Goal: Task Accomplishment & Management: Manage account settings

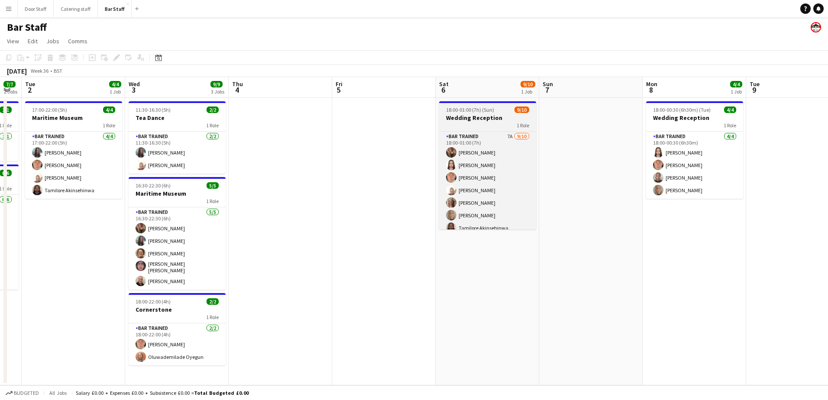
scroll to position [45, 0]
click at [503, 117] on h3 "Wedding Reception" at bounding box center [487, 118] width 97 height 8
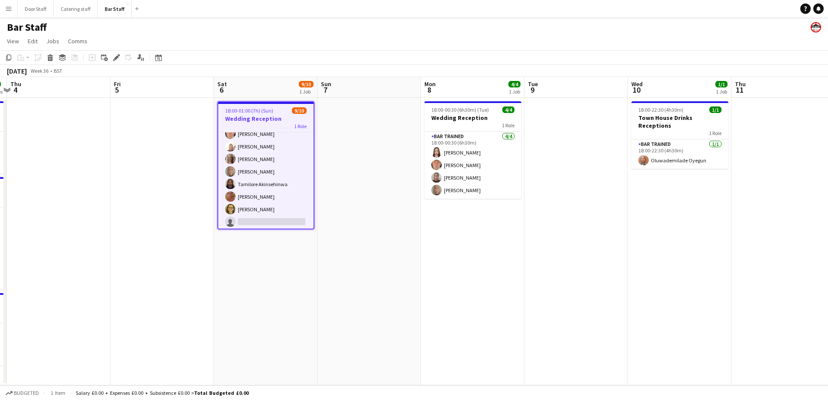
scroll to position [0, 336]
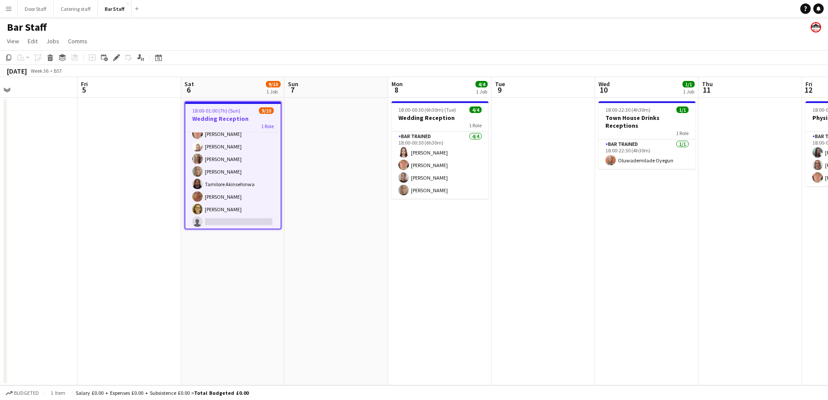
drag, startPoint x: 648, startPoint y: 261, endPoint x: 392, endPoint y: 268, distance: 255.9
click at [394, 271] on app-calendar-viewport "Mon 1 7/7 2 Jobs Tue 2 4/4 1 Job Wed 3 9/9 3 Jobs Thu 4 Fri 5 Sat 6 9/10 1 Job …" at bounding box center [414, 231] width 828 height 308
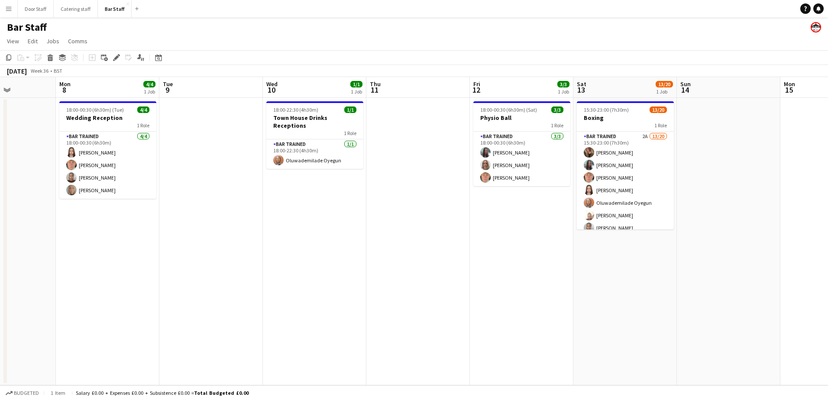
scroll to position [0, 260]
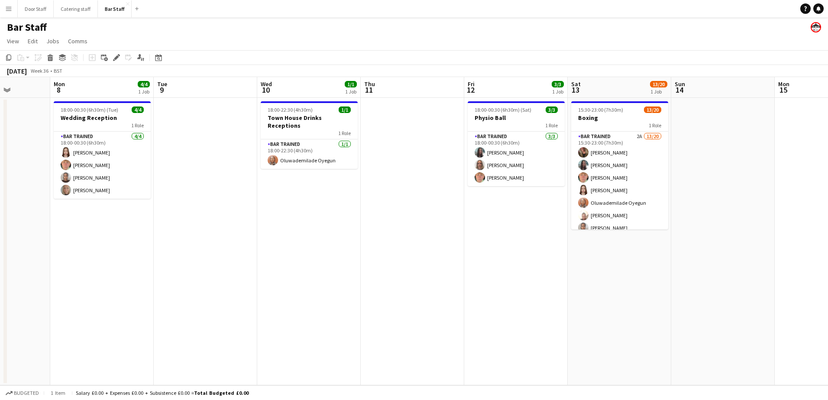
drag, startPoint x: 538, startPoint y: 251, endPoint x: 200, endPoint y: 275, distance: 338.6
click at [200, 275] on app-calendar-viewport "Fri 5 Sat 6 9/10 1 Job Sun 7 Mon 8 4/4 1 Job Tue 9 Wed 10 1/1 1 Job Thu 11 Fri …" at bounding box center [414, 231] width 828 height 308
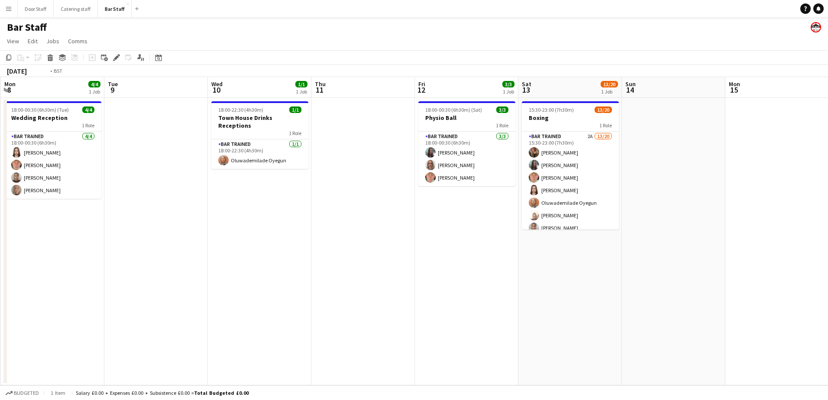
scroll to position [0, 312]
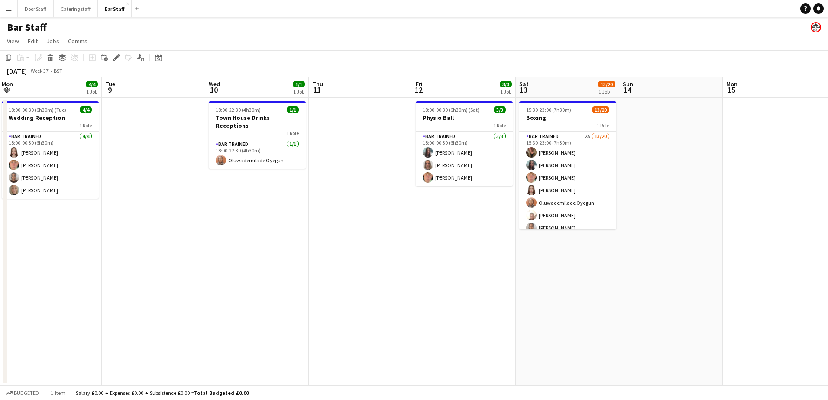
drag, startPoint x: 459, startPoint y: 257, endPoint x: 407, endPoint y: 261, distance: 52.1
click at [407, 261] on app-calendar-viewport "Fri 5 Sat 6 9/10 1 Job Sun 7 Mon 8 4/4 1 Job Tue 9 Wed 10 1/1 1 Job Thu 11 Fri …" at bounding box center [414, 231] width 828 height 308
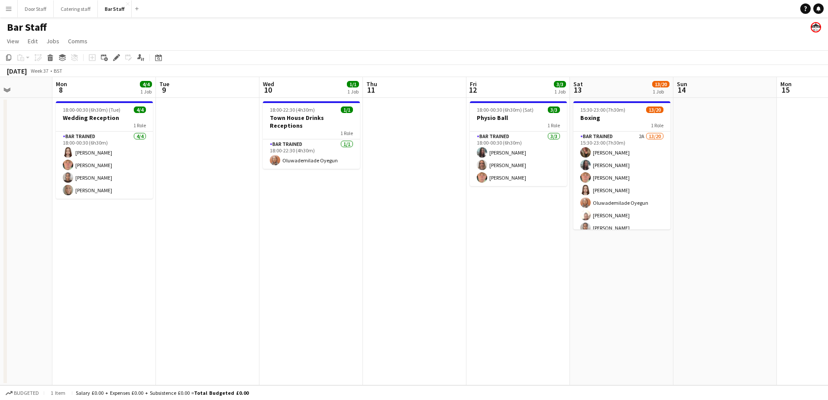
drag, startPoint x: 424, startPoint y: 260, endPoint x: 362, endPoint y: 265, distance: 62.5
click at [362, 265] on app-calendar-viewport "Fri 5 Sat 6 9/10 1 Job Sun 7 Mon 8 4/4 1 Job Tue 9 Wed 10 1/1 1 Job Thu 11 Fri …" at bounding box center [414, 231] width 828 height 308
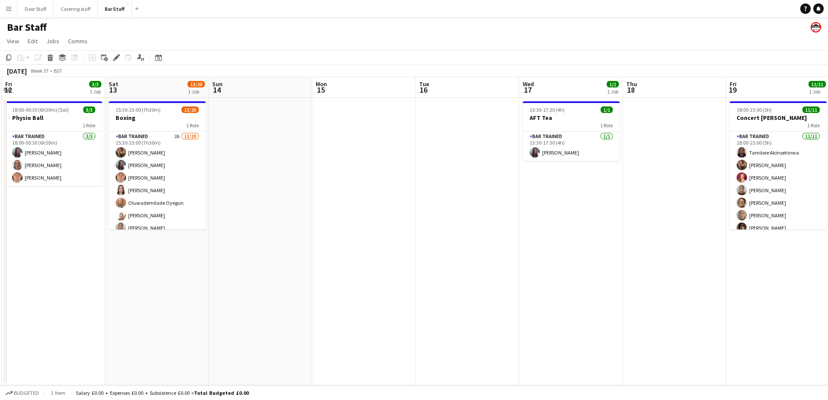
drag, startPoint x: 623, startPoint y: 251, endPoint x: 292, endPoint y: 262, distance: 331.0
click at [275, 276] on app-calendar-viewport "Tue 9 Wed 10 1/1 1 Job Thu 11 Fri 12 3/3 1 Job Sat 13 13/20 1 Job Sun 14 Mon 15…" at bounding box center [414, 231] width 828 height 308
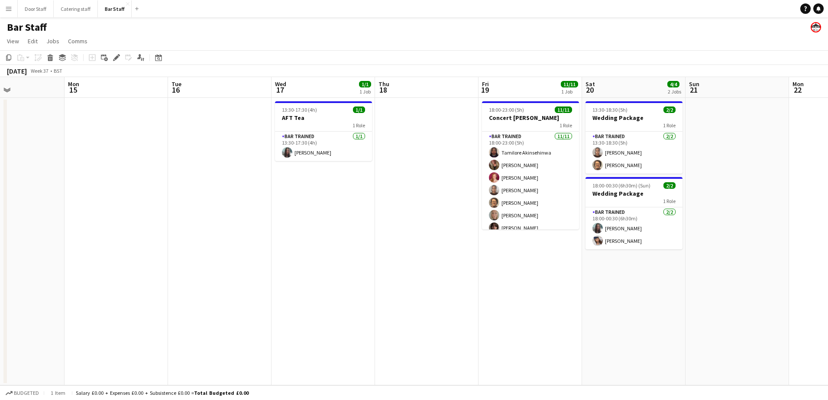
scroll to position [0, 257]
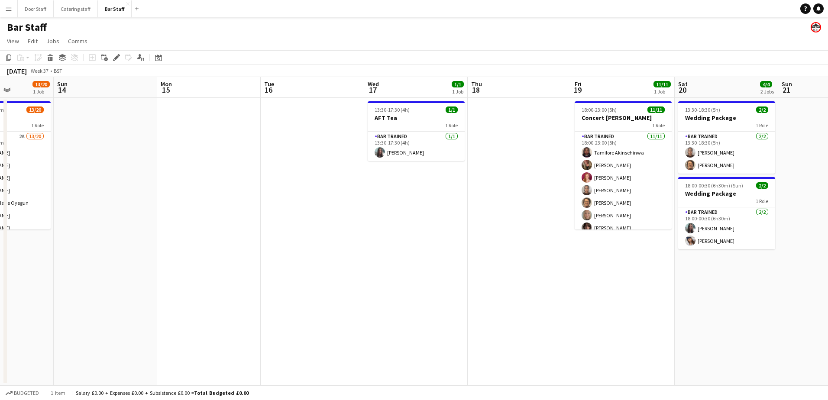
drag, startPoint x: 600, startPoint y: 248, endPoint x: 342, endPoint y: 260, distance: 258.7
click at [342, 260] on app-calendar-viewport "Thu 11 Fri 12 3/3 1 Job Sat 13 13/20 1 Job Sun 14 Mon 15 Tue 16 Wed 17 1/1 1 Jo…" at bounding box center [414, 231] width 828 height 308
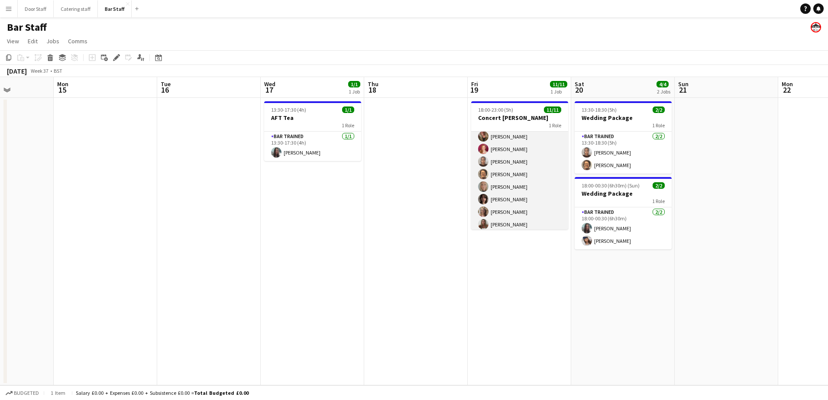
scroll to position [0, 0]
click at [544, 117] on h3 "Concert [PERSON_NAME]" at bounding box center [519, 118] width 97 height 8
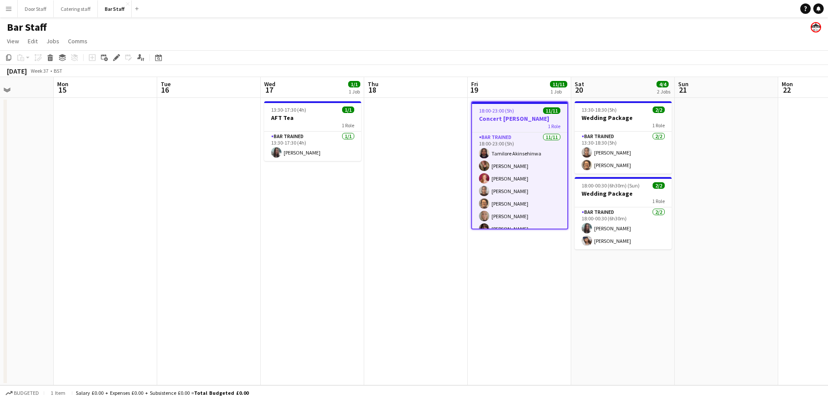
click at [523, 115] on h3 "Concert [PERSON_NAME]" at bounding box center [519, 119] width 95 height 8
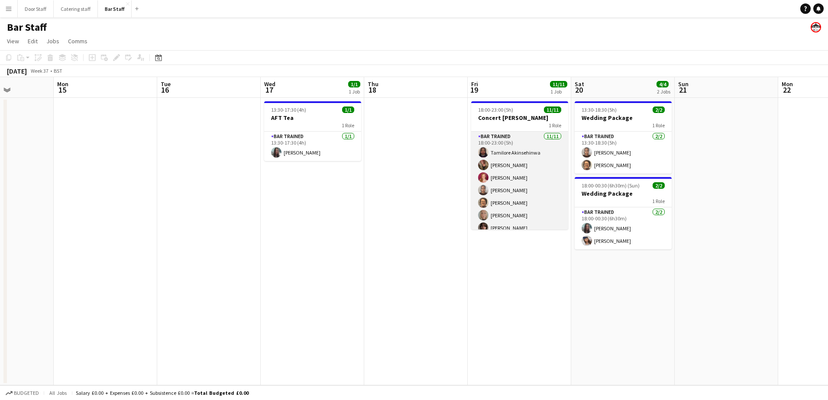
click at [518, 137] on app-card-role "Bar trained [DATE] 18:00-23:00 (5h) [DEMOGRAPHIC_DATA] Akinsehinwa [PERSON_NAME…" at bounding box center [519, 209] width 97 height 155
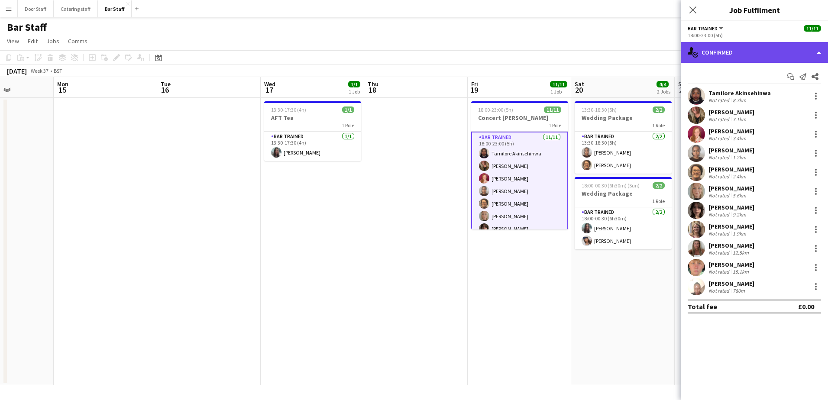
click at [745, 57] on div "single-neutral-actions-check-2 Confirmed" at bounding box center [754, 52] width 147 height 21
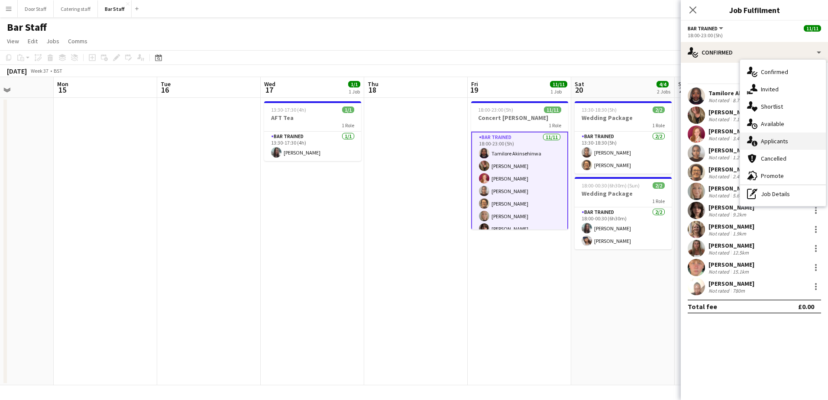
click at [758, 144] on div "single-neutral-actions-information Applicants" at bounding box center [783, 140] width 86 height 17
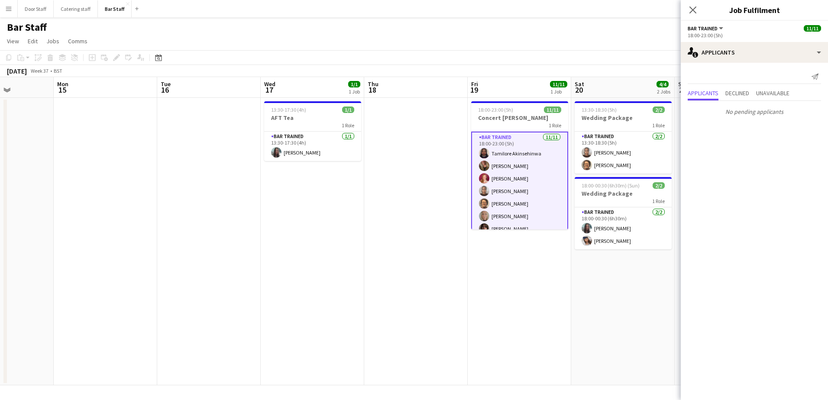
click at [526, 190] on app-card-role "Bar trained [DATE] 18:00-23:00 (5h) [DEMOGRAPHIC_DATA] Akinsehinwa [PERSON_NAME…" at bounding box center [519, 210] width 97 height 157
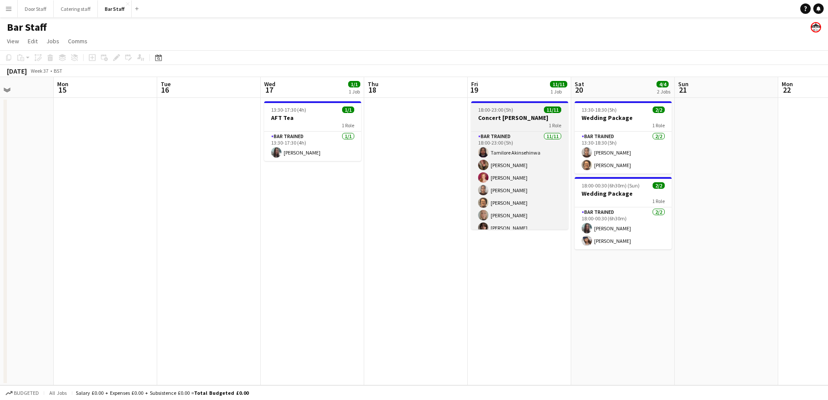
click at [491, 103] on app-job-card "18:00-23:00 (5h) 11/11 Concert [PERSON_NAME] 1 Role Bar trained [DATE] 18:00-23…" at bounding box center [519, 165] width 97 height 128
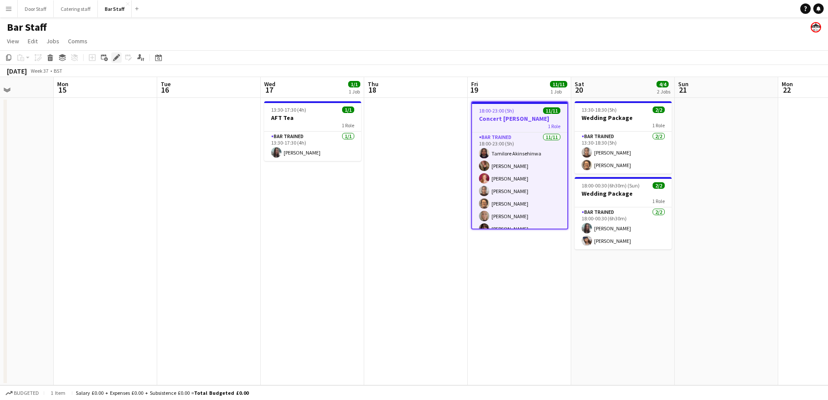
click at [118, 57] on icon at bounding box center [116, 57] width 5 height 5
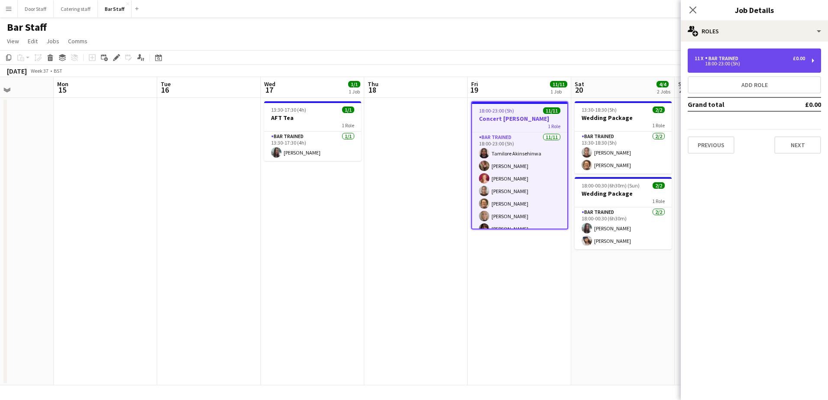
click at [736, 63] on div "18:00-23:00 (5h)" at bounding box center [749, 63] width 110 height 4
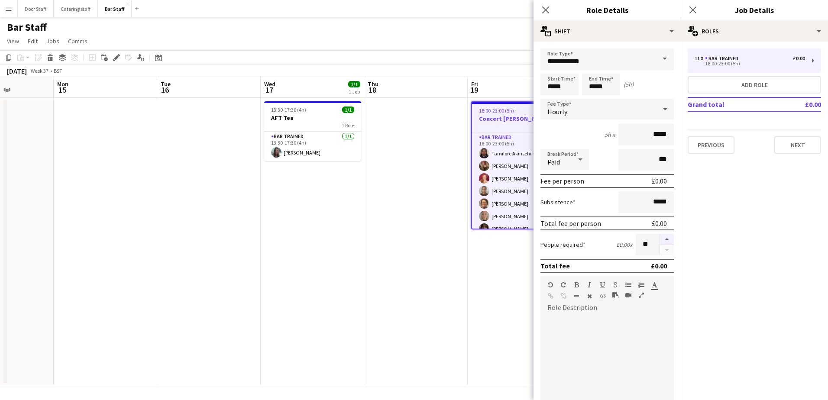
click at [660, 239] on button "button" at bounding box center [667, 239] width 14 height 11
type input "**"
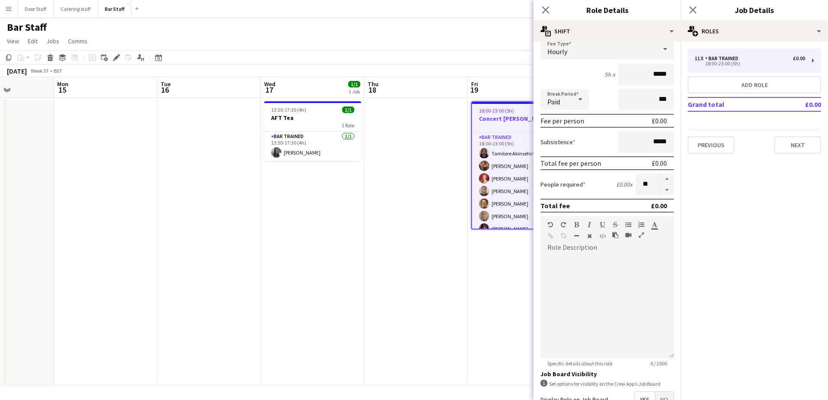
scroll to position [161, 0]
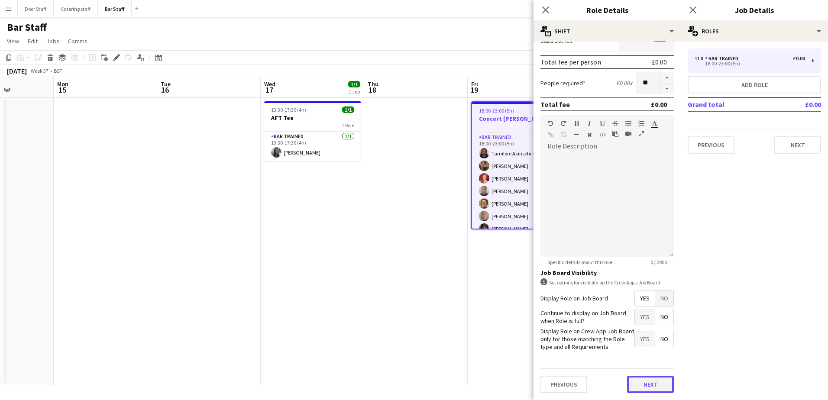
click at [645, 385] on button "Next" at bounding box center [650, 384] width 47 height 17
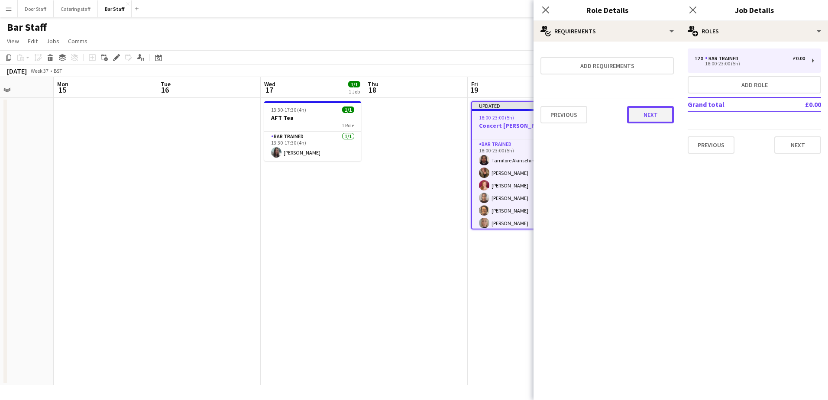
click at [666, 112] on button "Next" at bounding box center [650, 114] width 47 height 17
click at [654, 109] on button "Finish" at bounding box center [657, 115] width 32 height 17
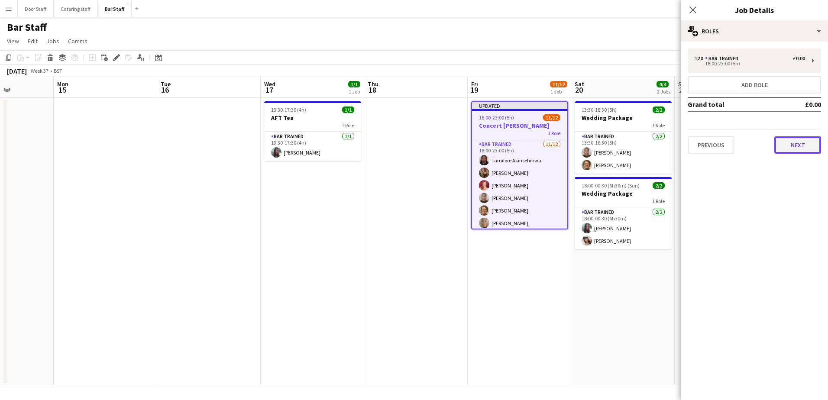
click at [801, 149] on button "Next" at bounding box center [797, 144] width 47 height 17
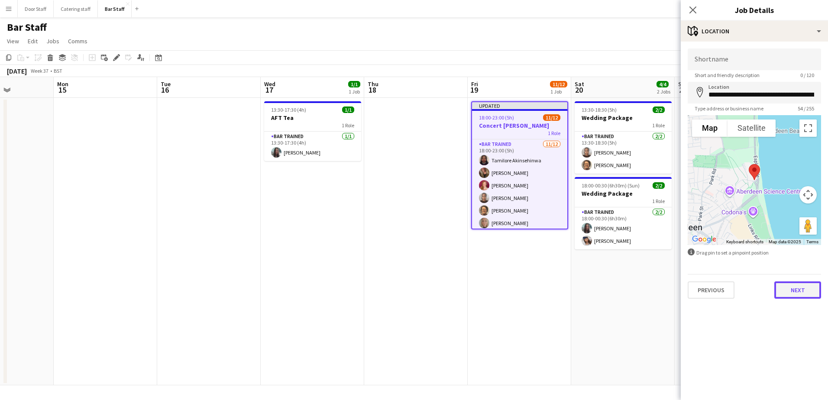
click at [810, 293] on button "Next" at bounding box center [797, 289] width 47 height 17
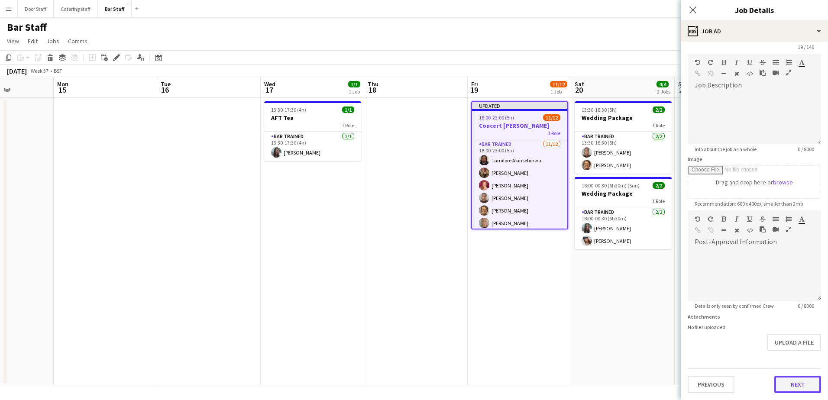
click at [792, 358] on form "**********" at bounding box center [754, 206] width 147 height 373
click at [792, 389] on button "Next" at bounding box center [797, 384] width 47 height 17
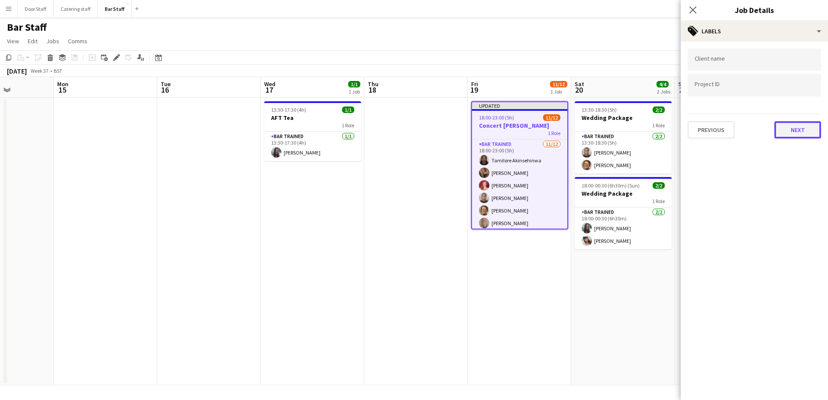
click at [808, 132] on button "Next" at bounding box center [797, 129] width 47 height 17
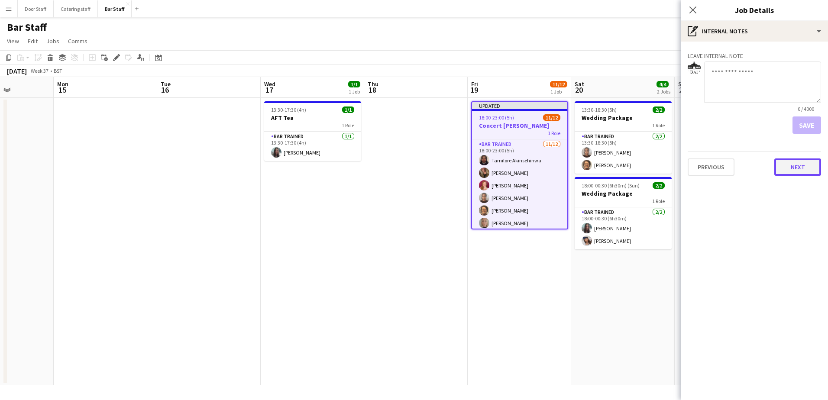
click at [810, 165] on button "Next" at bounding box center [797, 166] width 47 height 17
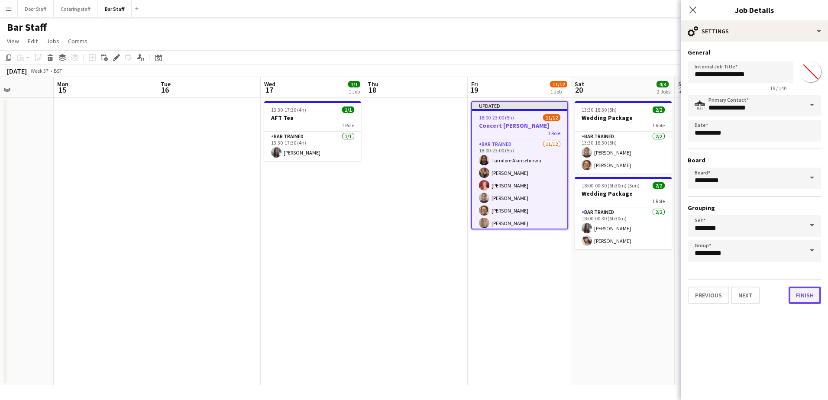
click at [804, 298] on button "Finish" at bounding box center [804, 295] width 32 height 17
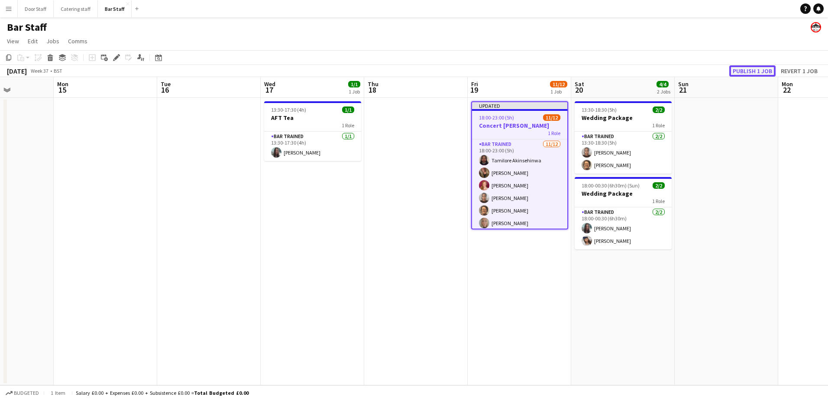
click at [762, 66] on button "Publish 1 job" at bounding box center [752, 70] width 46 height 11
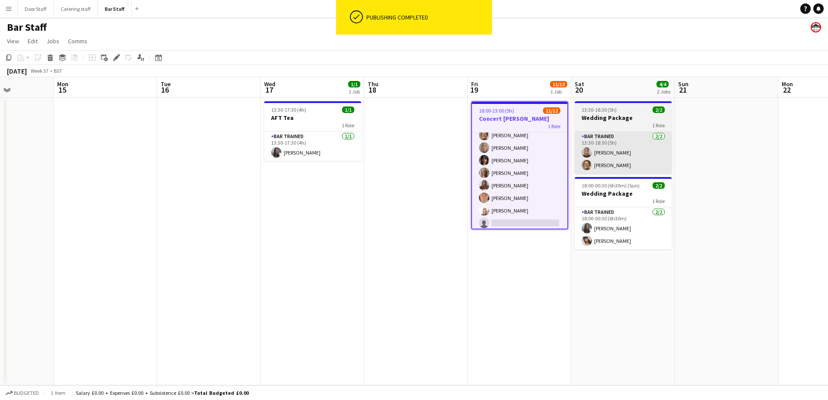
scroll to position [71, 0]
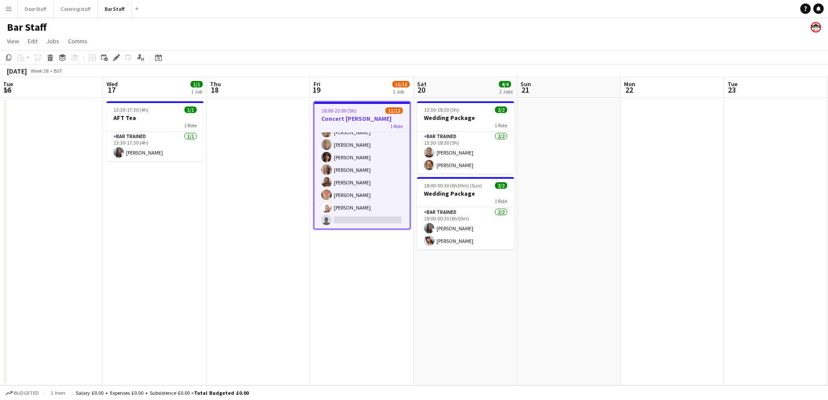
drag, startPoint x: 789, startPoint y: 162, endPoint x: 481, endPoint y: 178, distance: 309.1
click at [482, 183] on app-calendar-viewport "Sat 13 13/20 1 Job Sun 14 Mon 15 Tue 16 Wed 17 1/1 1 Job Thu 18 Fri 19 11/12 1 …" at bounding box center [414, 231] width 828 height 308
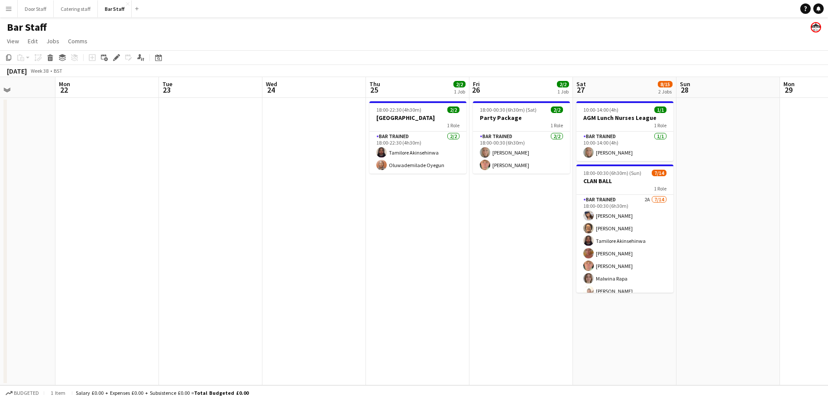
scroll to position [0, 271]
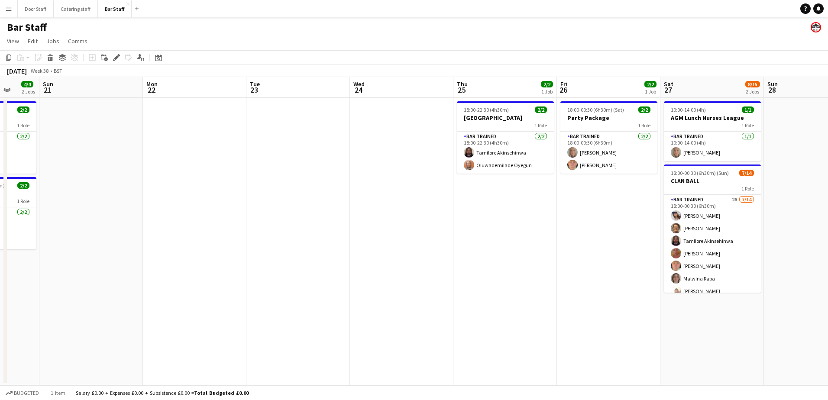
drag, startPoint x: 668, startPoint y: 168, endPoint x: 340, endPoint y: 165, distance: 328.2
click at [340, 165] on app-calendar-viewport "Thu 18 Fri 19 11/12 1 Job Sat 20 4/4 2 Jobs Sun 21 Mon 22 Tue 23 Wed 24 Thu 25 …" at bounding box center [414, 231] width 828 height 308
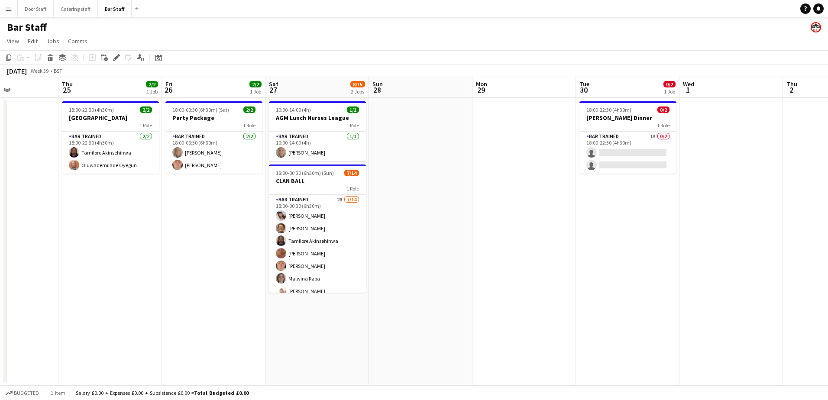
scroll to position [0, 263]
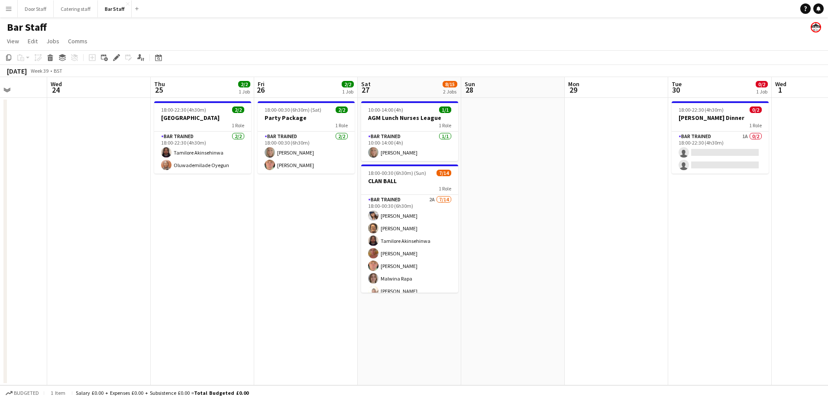
drag, startPoint x: 591, startPoint y: 243, endPoint x: 290, endPoint y: 242, distance: 300.9
click at [290, 242] on app-calendar-viewport "Sun 21 Mon 22 Tue 23 Wed 24 Thu 25 2/2 1 Job Fri 26 2/2 1 Job Sat 27 8/15 2 Job…" at bounding box center [414, 231] width 828 height 308
click at [734, 136] on app-card-role "Bar trained 1A 0/2 18:00-22:30 (4h30m) single-neutral-actions single-neutral-ac…" at bounding box center [719, 153] width 97 height 42
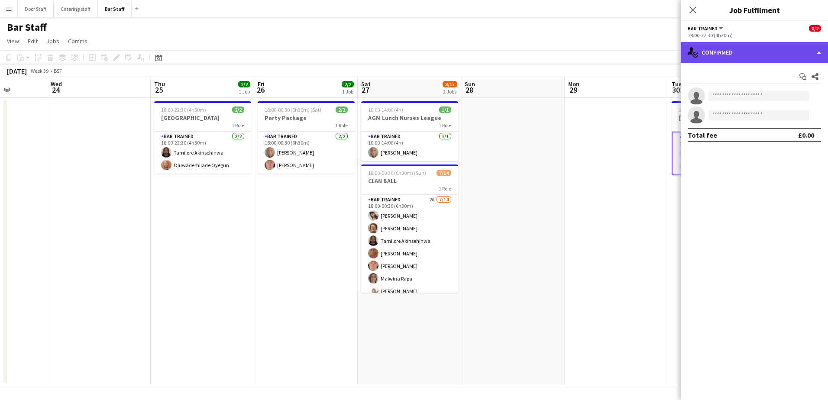
click at [722, 47] on div "single-neutral-actions-check-2 Confirmed" at bounding box center [754, 52] width 147 height 21
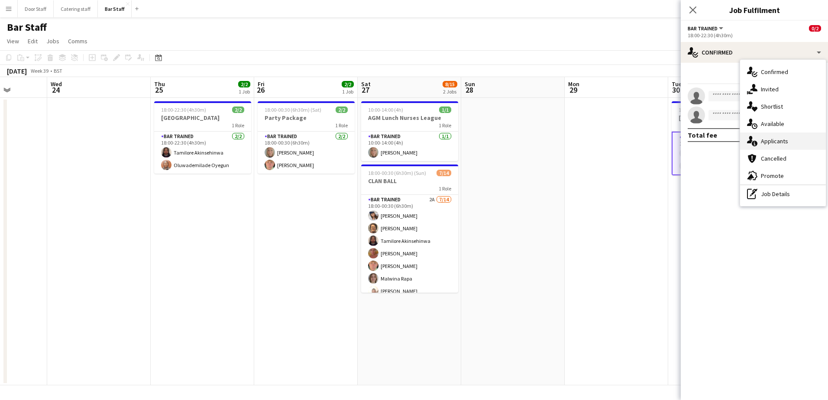
click at [774, 139] on div "single-neutral-actions-information Applicants" at bounding box center [783, 140] width 86 height 17
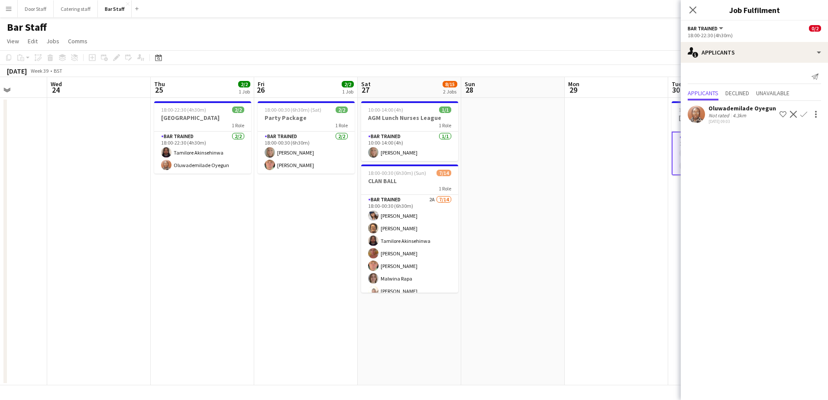
click at [600, 179] on app-date-cell at bounding box center [616, 241] width 103 height 287
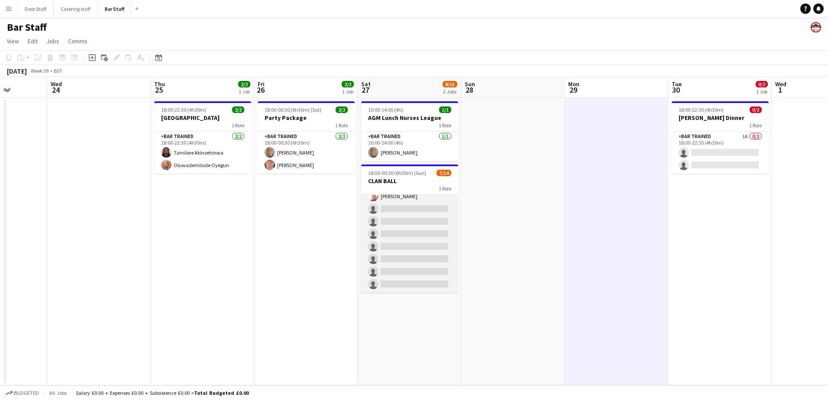
click at [393, 241] on app-card-role "Bar trained 2A [DATE] 18:00-00:30 (6h30m) [PERSON_NAME] [PERSON_NAME] [PERSON_N…" at bounding box center [409, 196] width 97 height 193
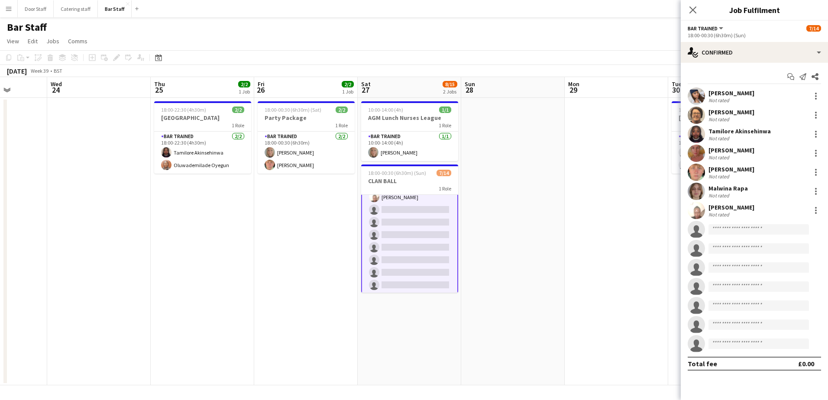
scroll to position [96, 0]
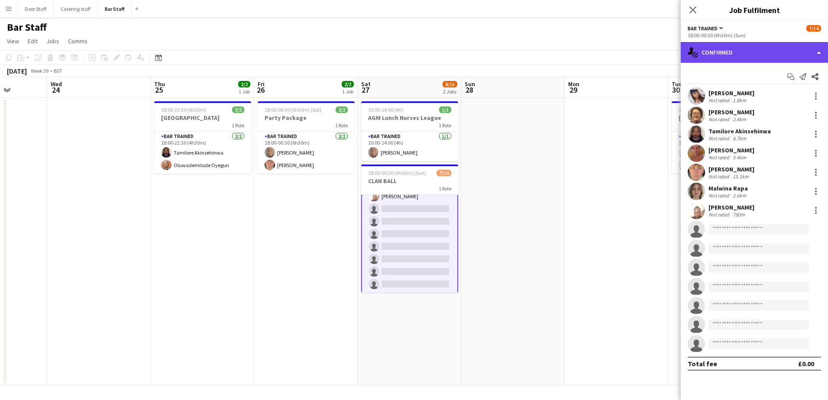
click at [769, 45] on div "single-neutral-actions-check-2 Confirmed" at bounding box center [754, 52] width 147 height 21
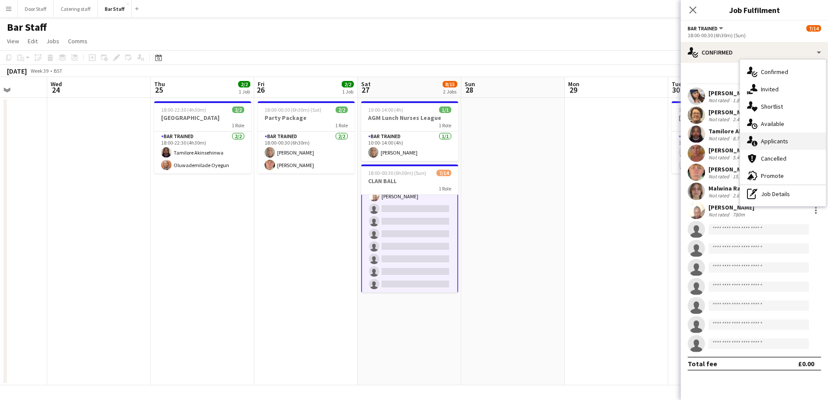
click at [775, 137] on div "single-neutral-actions-information Applicants" at bounding box center [783, 140] width 86 height 17
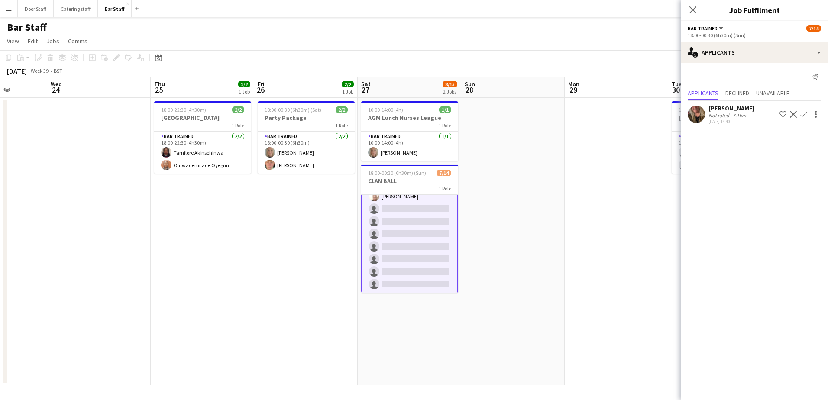
click at [296, 293] on app-date-cell "18:00-00:30 (6h30m) (Sat) 2/2 Party Package 1 Role Bar trained [DATE] 18:00-00:…" at bounding box center [305, 241] width 103 height 287
